Goal: Obtain resource: Download file/media

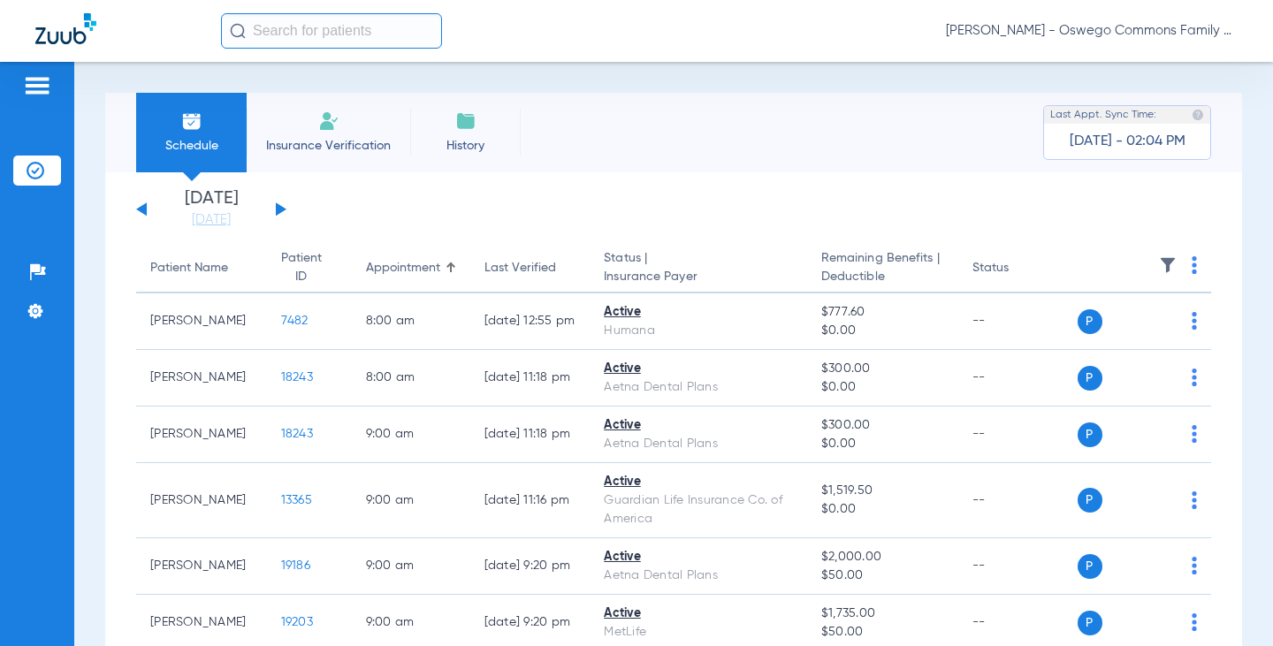
click at [314, 25] on input "text" at bounding box center [331, 30] width 221 height 35
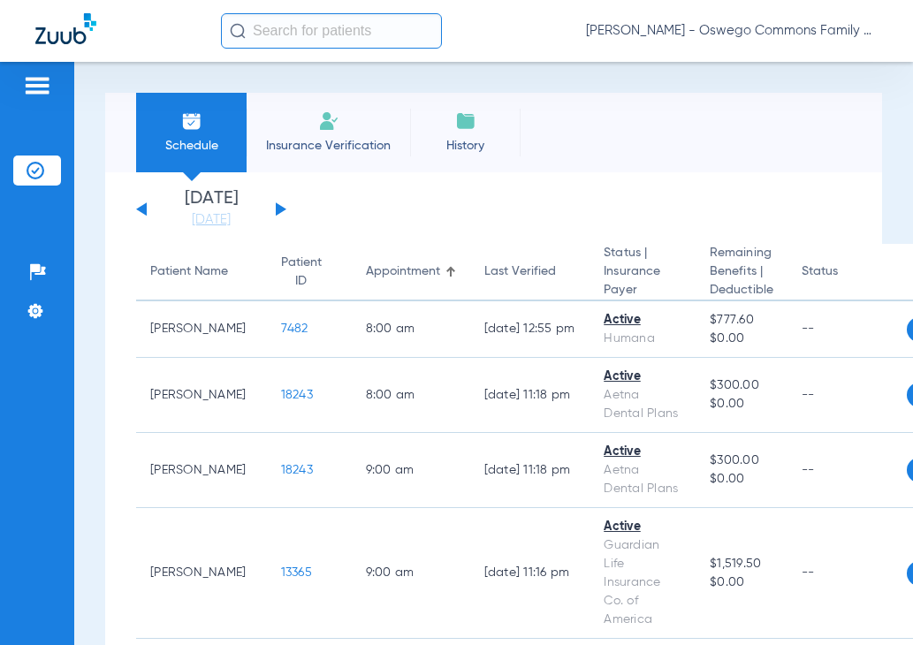
click at [334, 43] on input "text" at bounding box center [331, 30] width 221 height 35
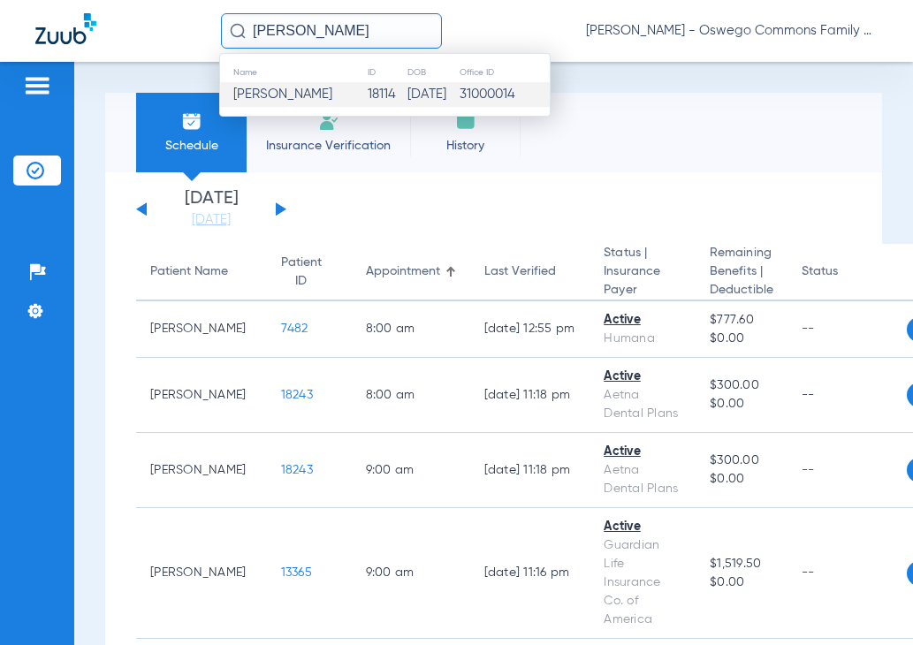
type input "[PERSON_NAME]"
click at [415, 88] on td "[DATE]" at bounding box center [433, 94] width 53 height 25
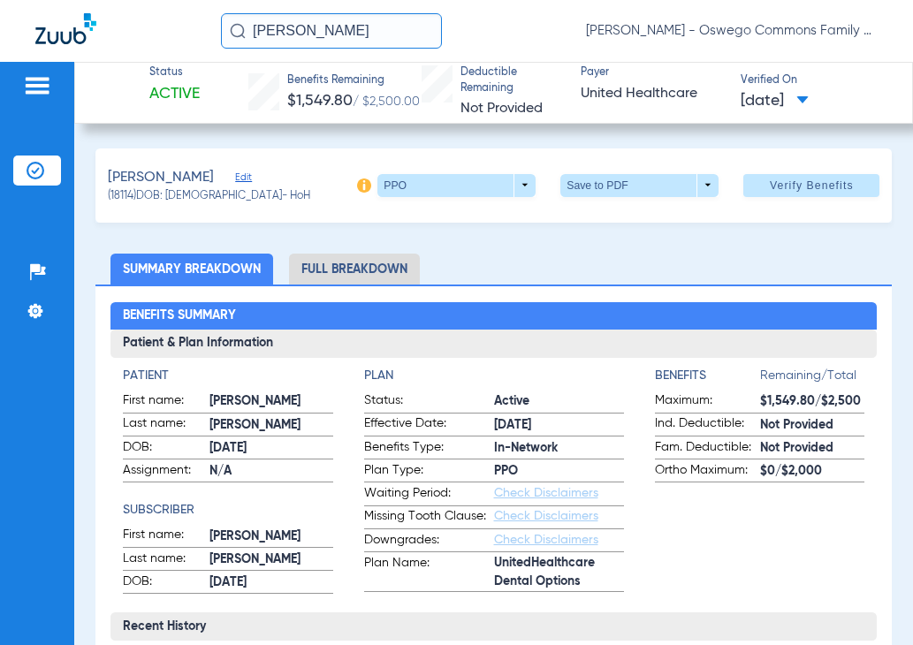
click at [809, 98] on span at bounding box center [802, 101] width 12 height 10
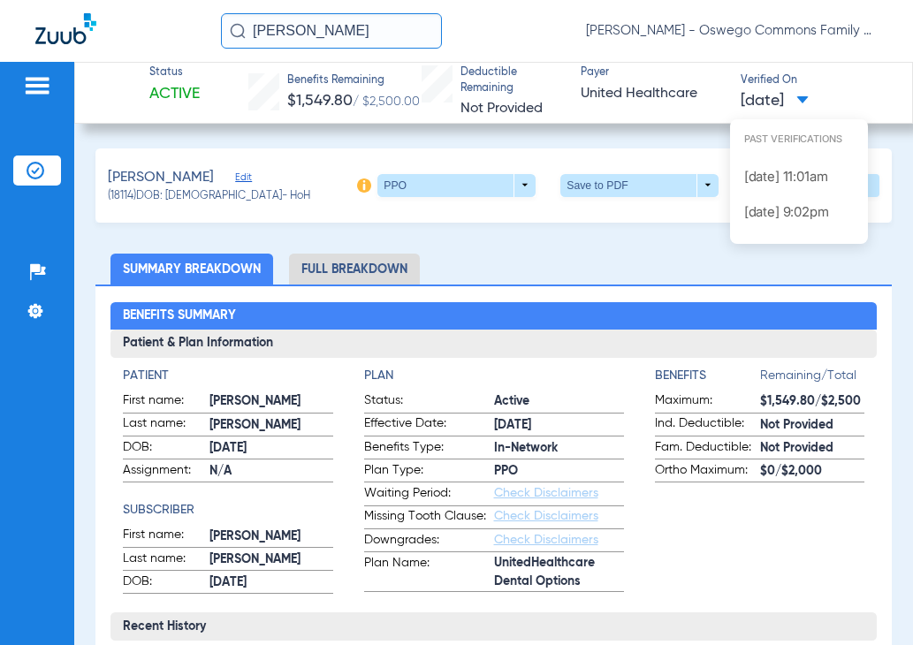
click at [834, 98] on div at bounding box center [456, 322] width 913 height 645
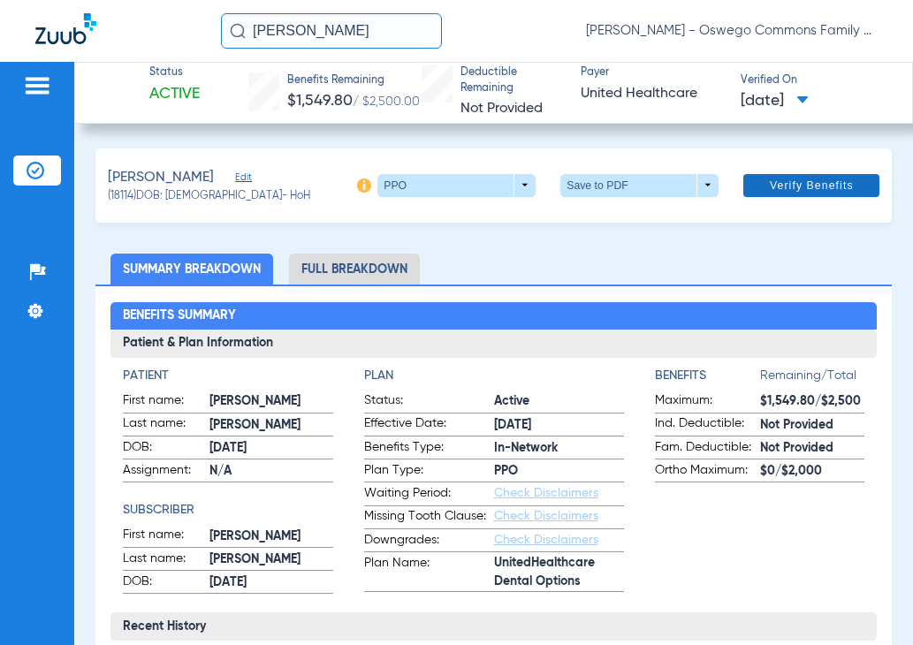
click at [826, 188] on span "Verify Benefits" at bounding box center [812, 186] width 84 height 14
click at [623, 188] on span at bounding box center [640, 185] width 42 height 42
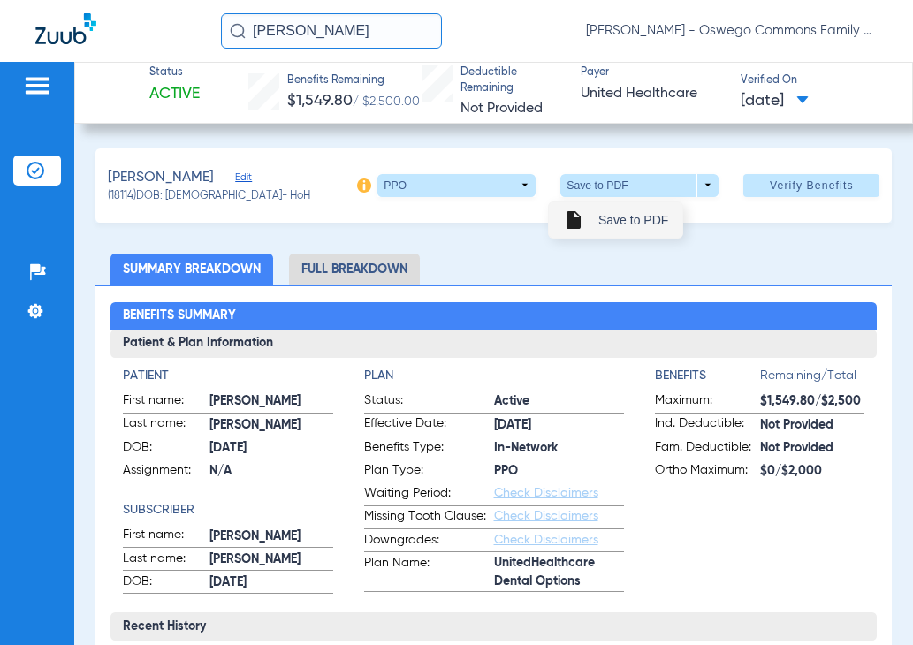
click at [621, 214] on span "Save to PDF" at bounding box center [633, 220] width 70 height 12
